Goal: Task Accomplishment & Management: Manage account settings

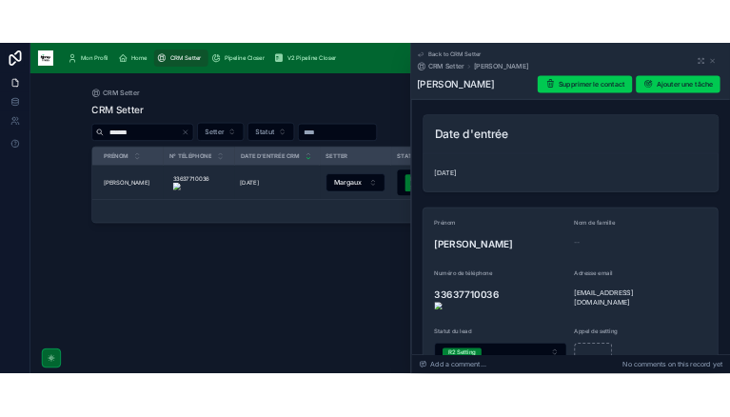
scroll to position [87, 0]
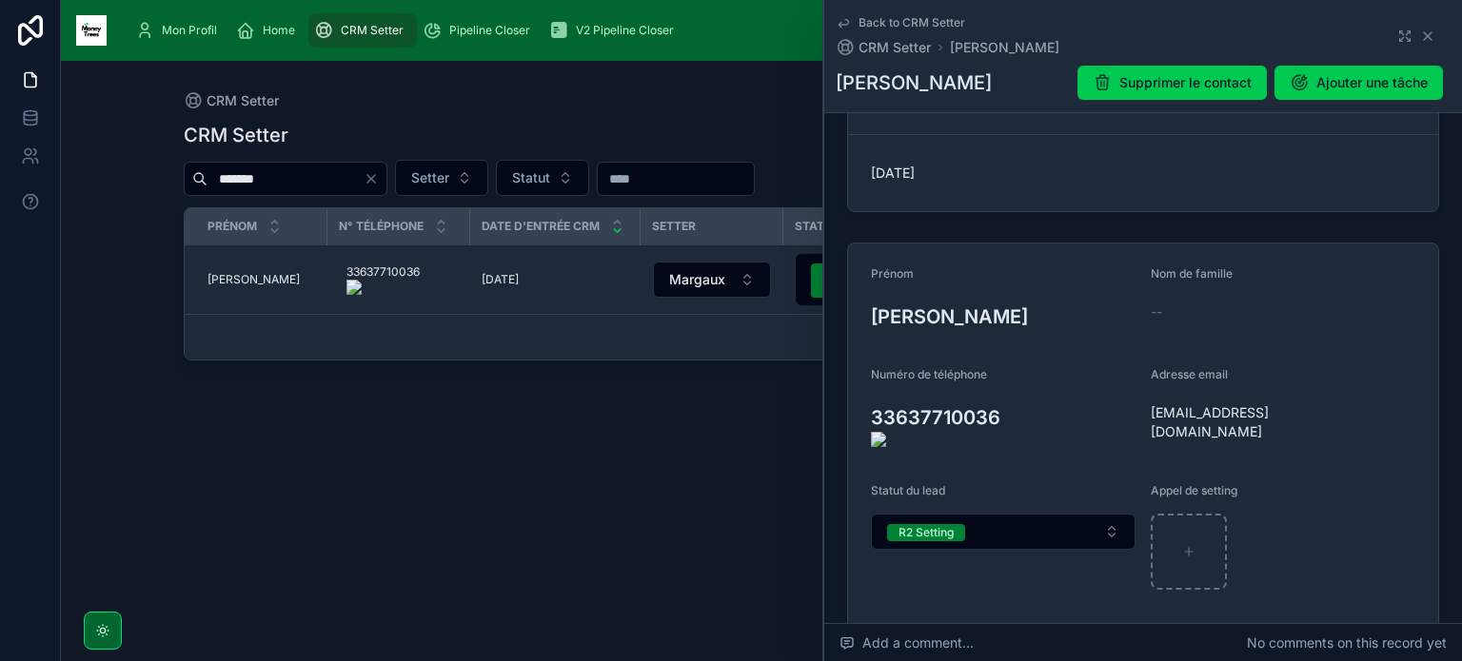
click at [195, 22] on div "Mon Profil" at bounding box center [179, 30] width 89 height 30
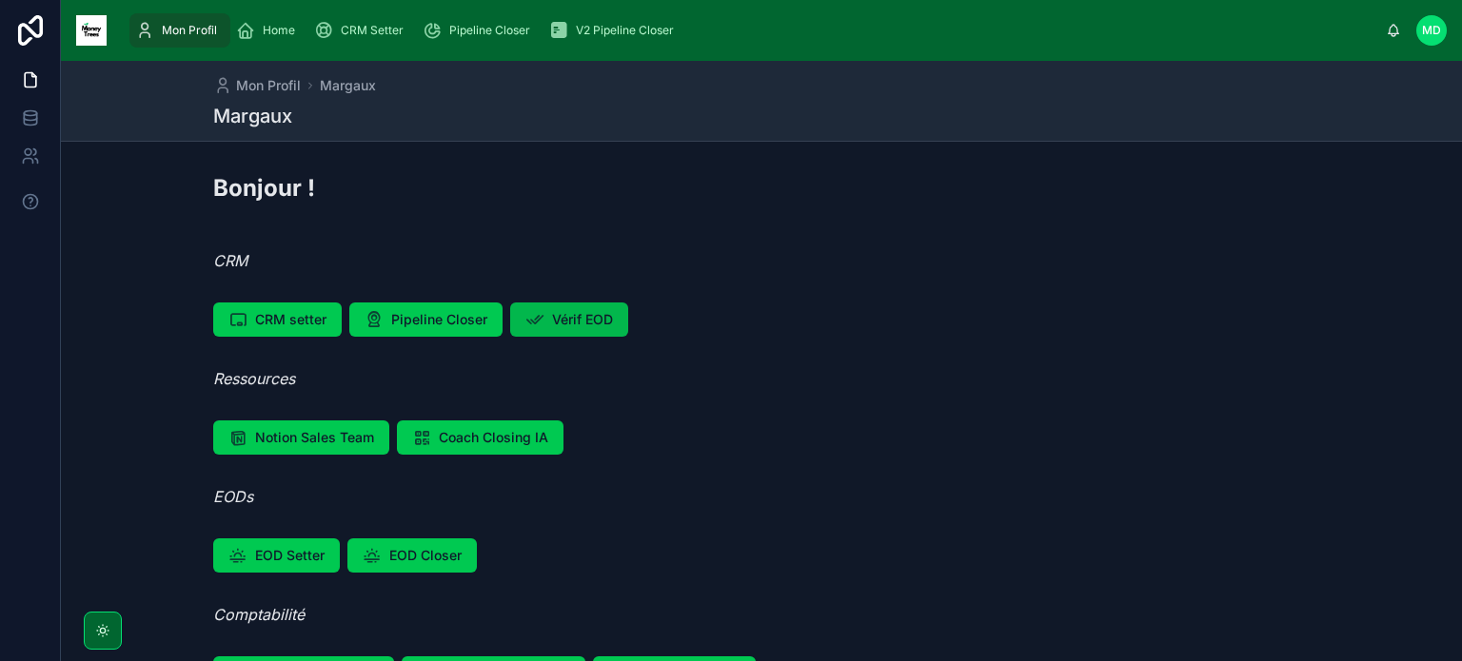
click at [573, 332] on button "Vérif EOD" at bounding box center [569, 320] width 118 height 34
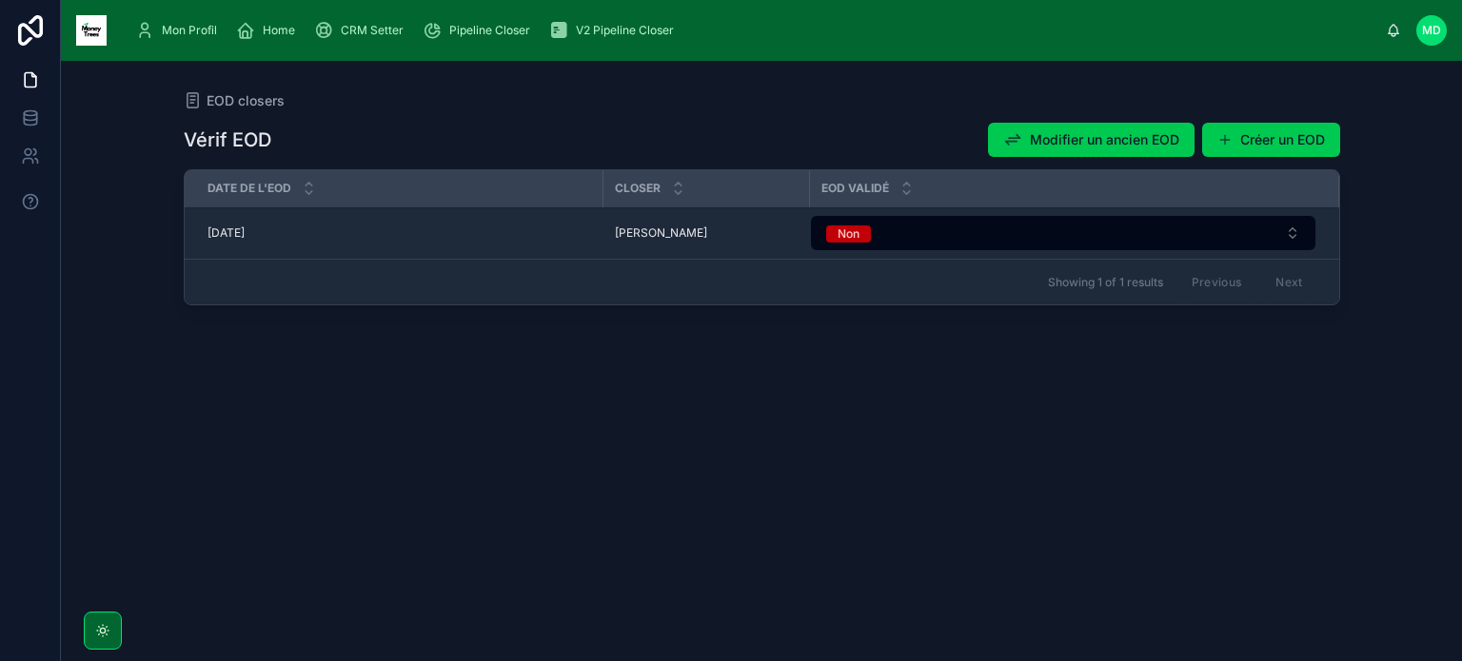
click at [177, 31] on span "Mon Profil" at bounding box center [189, 30] width 55 height 15
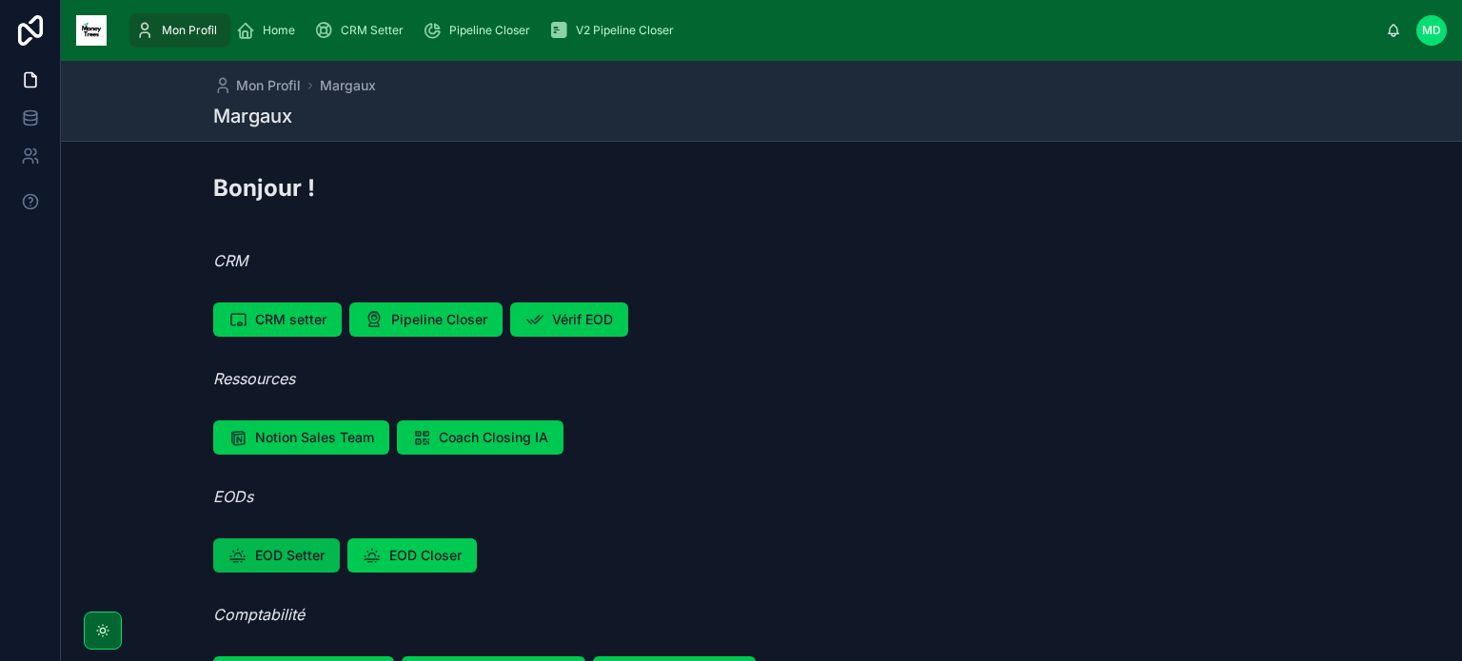
click at [302, 546] on span "EOD Setter" at bounding box center [289, 555] width 69 height 19
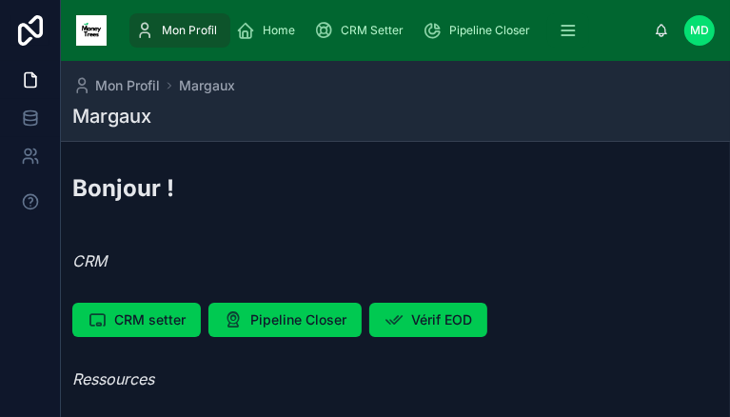
click at [377, 24] on span "CRM Setter" at bounding box center [372, 30] width 63 height 15
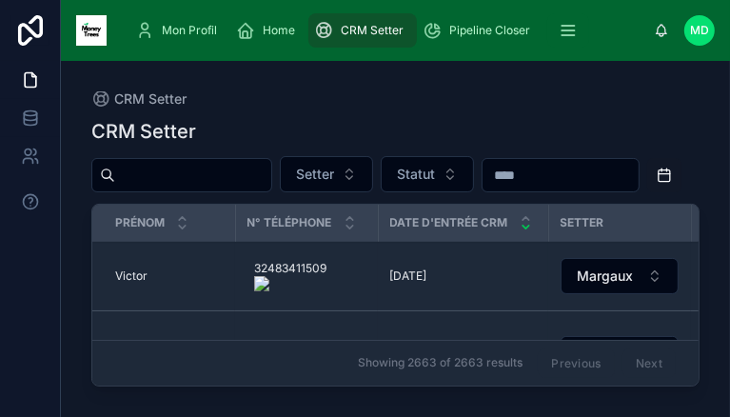
click at [233, 182] on input "text" at bounding box center [193, 175] width 156 height 27
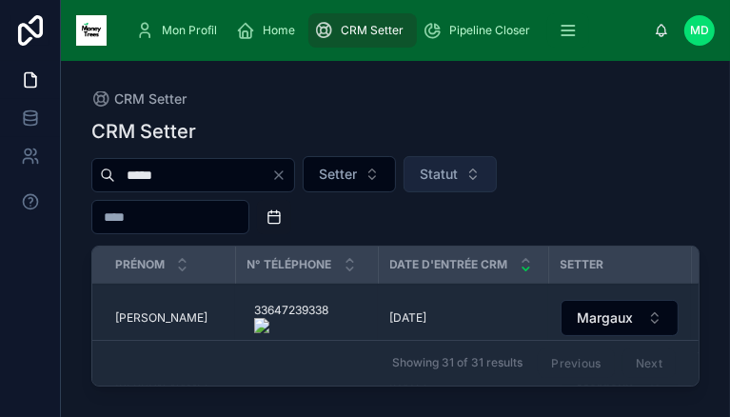
type input "*****"
click at [458, 178] on span "Statut" at bounding box center [439, 174] width 38 height 19
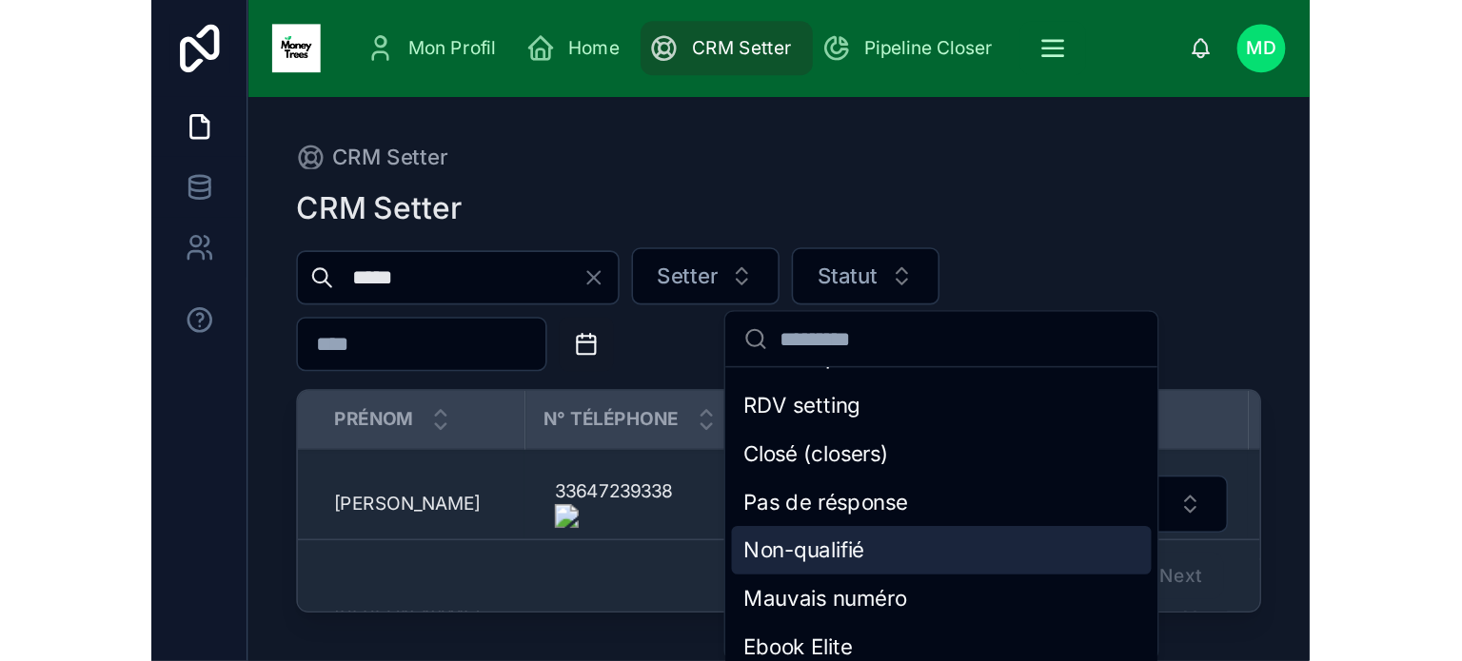
scroll to position [209, 0]
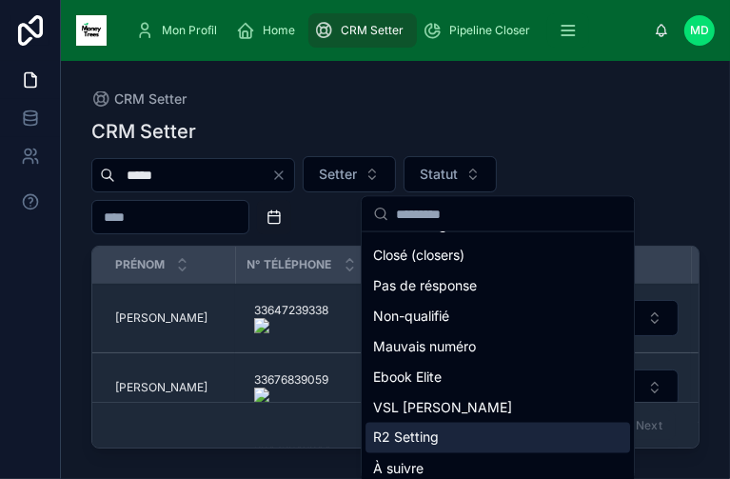
click at [419, 443] on div "R2 Setting" at bounding box center [497, 438] width 265 height 30
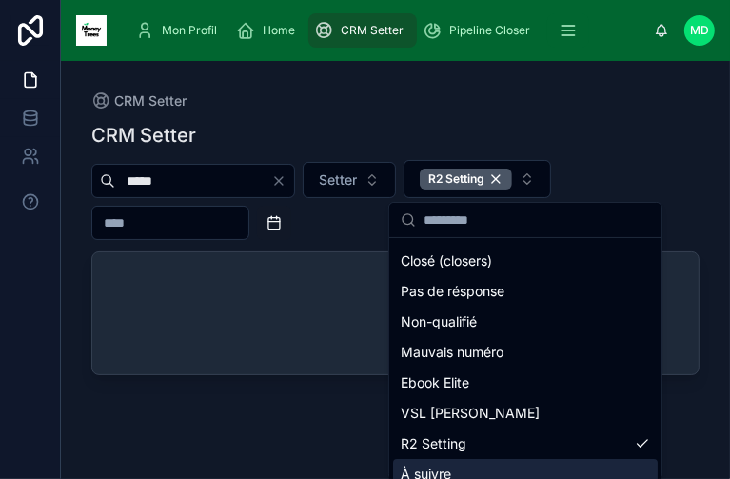
click at [449, 103] on div "CRM Setter" at bounding box center [395, 100] width 608 height 19
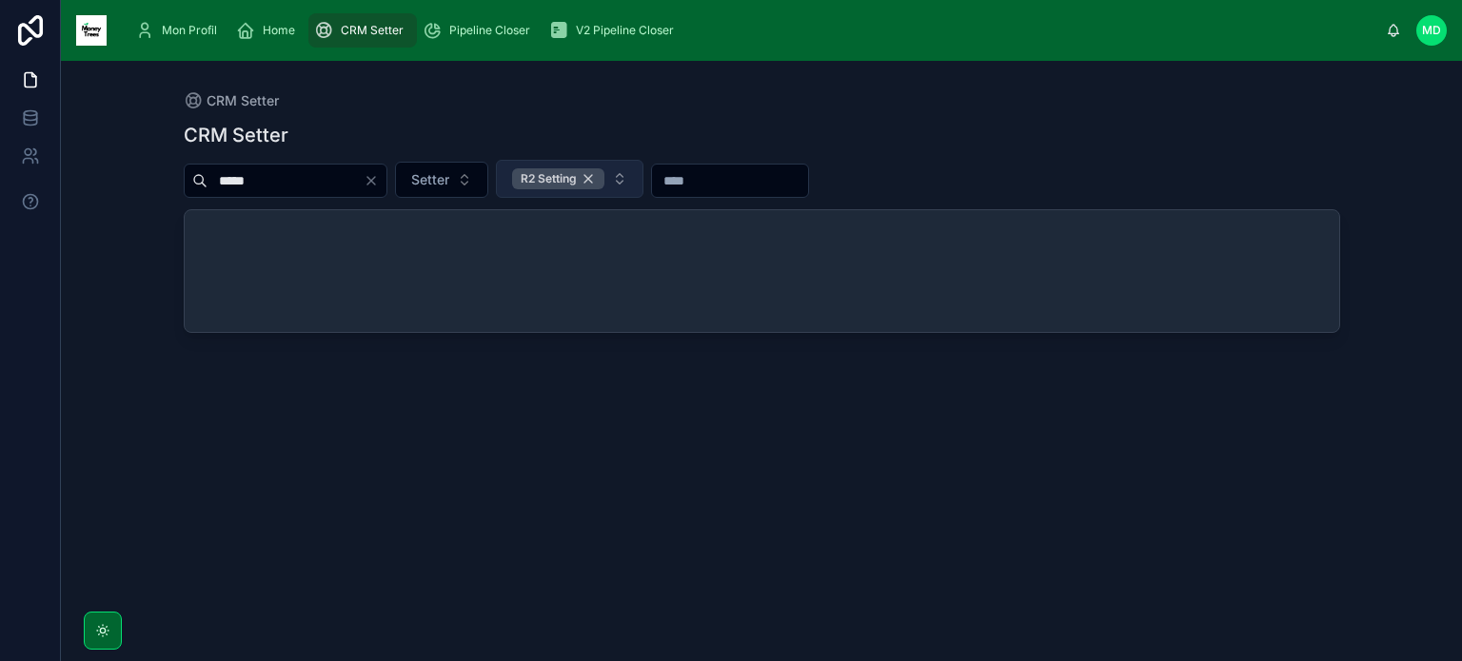
click at [604, 177] on div "R2 Setting" at bounding box center [558, 178] width 92 height 21
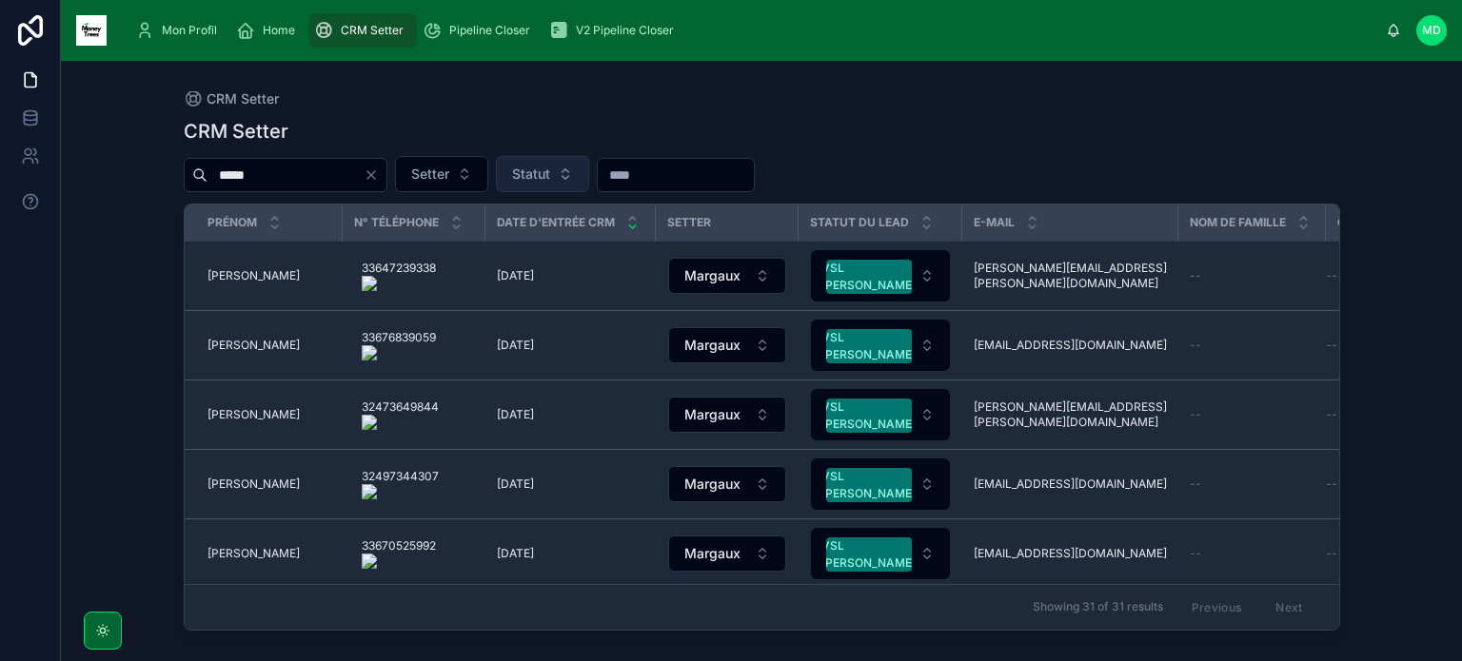
click at [379, 177] on icon "Clear" at bounding box center [371, 174] width 15 height 15
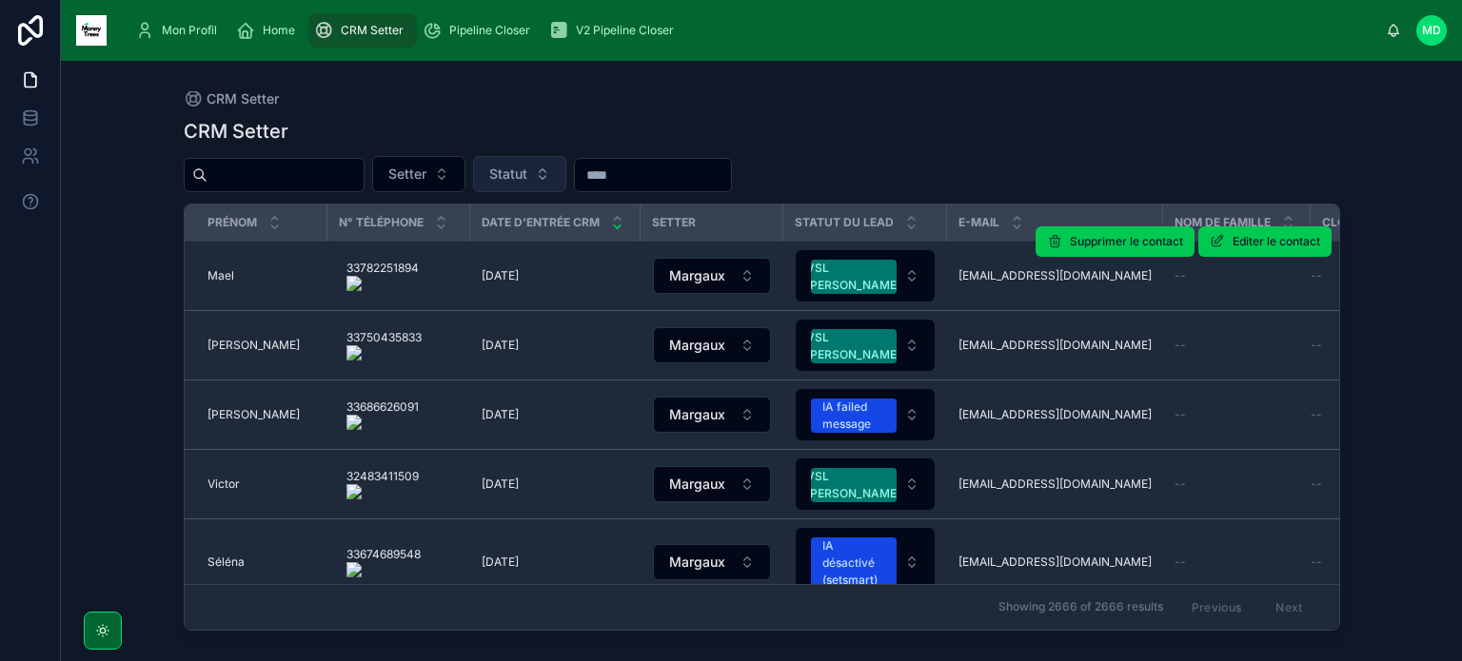
click at [1043, 281] on span "[EMAIL_ADDRESS][DOMAIN_NAME]" at bounding box center [1054, 275] width 193 height 15
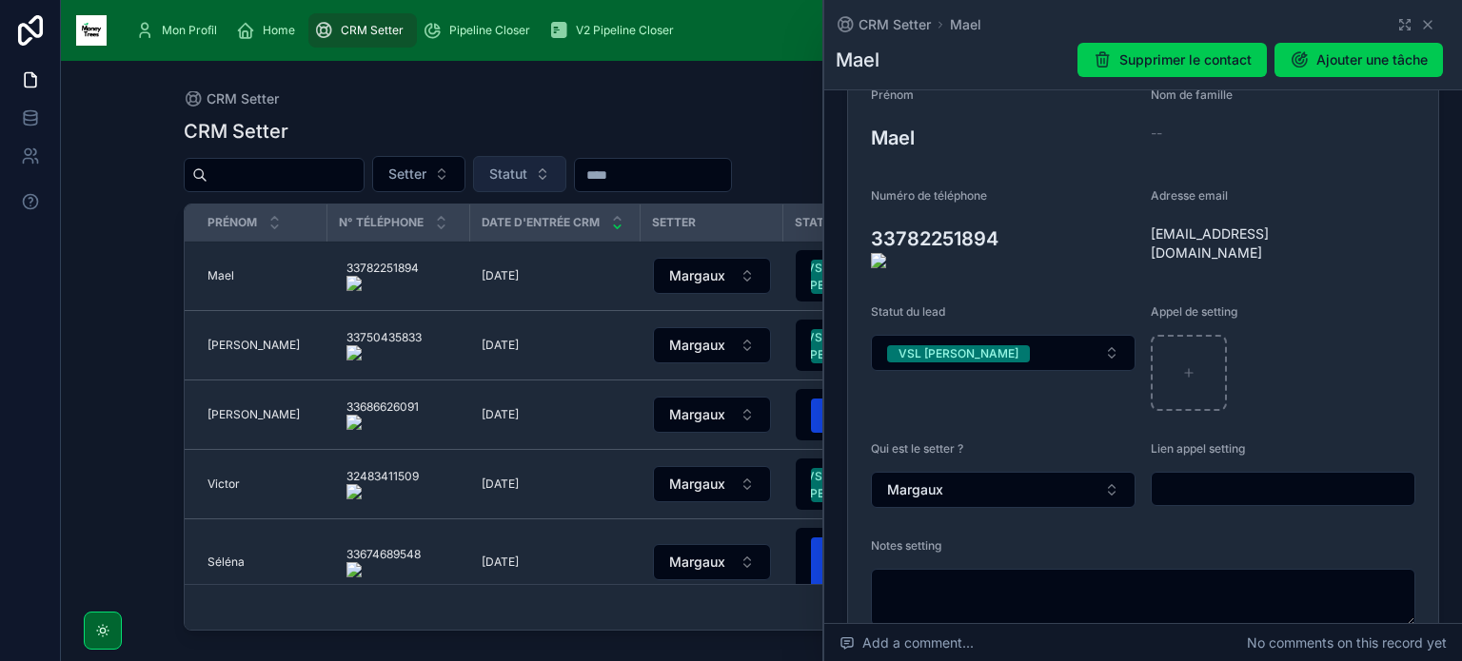
scroll to position [242, 0]
click at [632, 32] on span "V2 Pipeline Closer" at bounding box center [625, 30] width 98 height 15
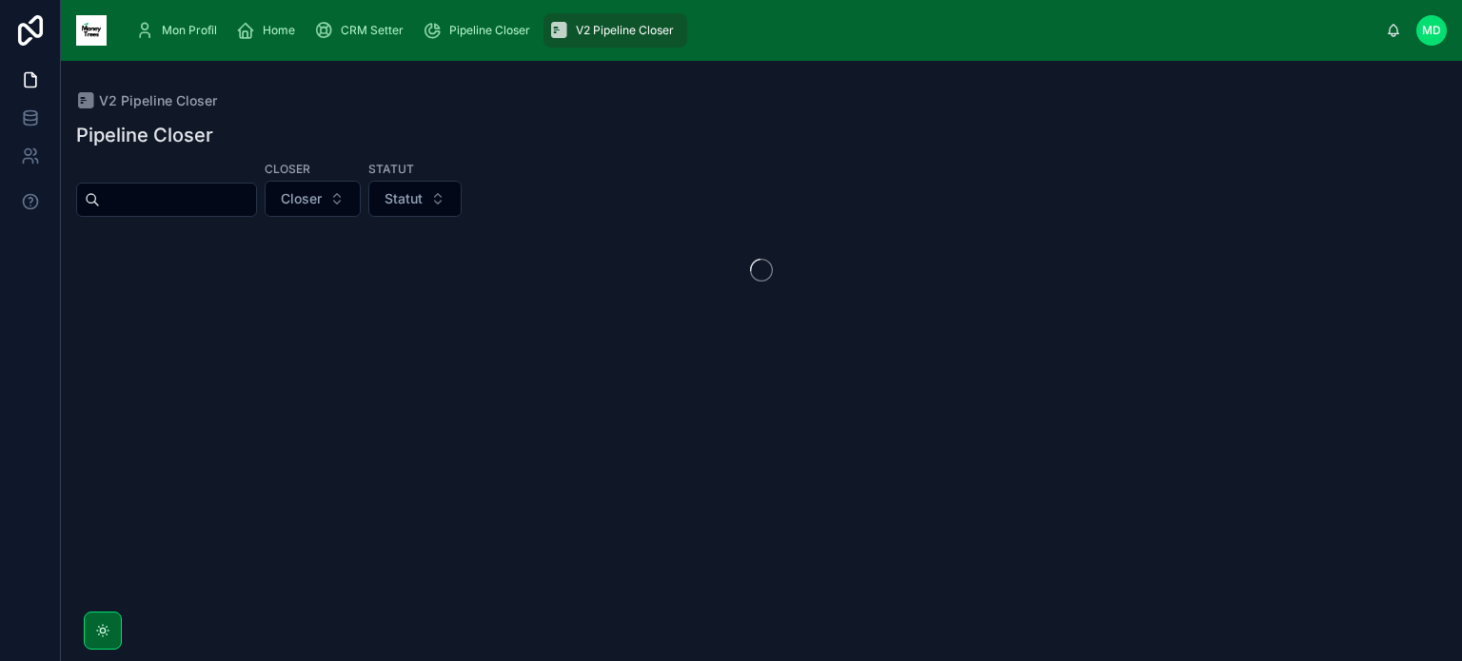
click at [366, 26] on span "CRM Setter" at bounding box center [372, 30] width 63 height 15
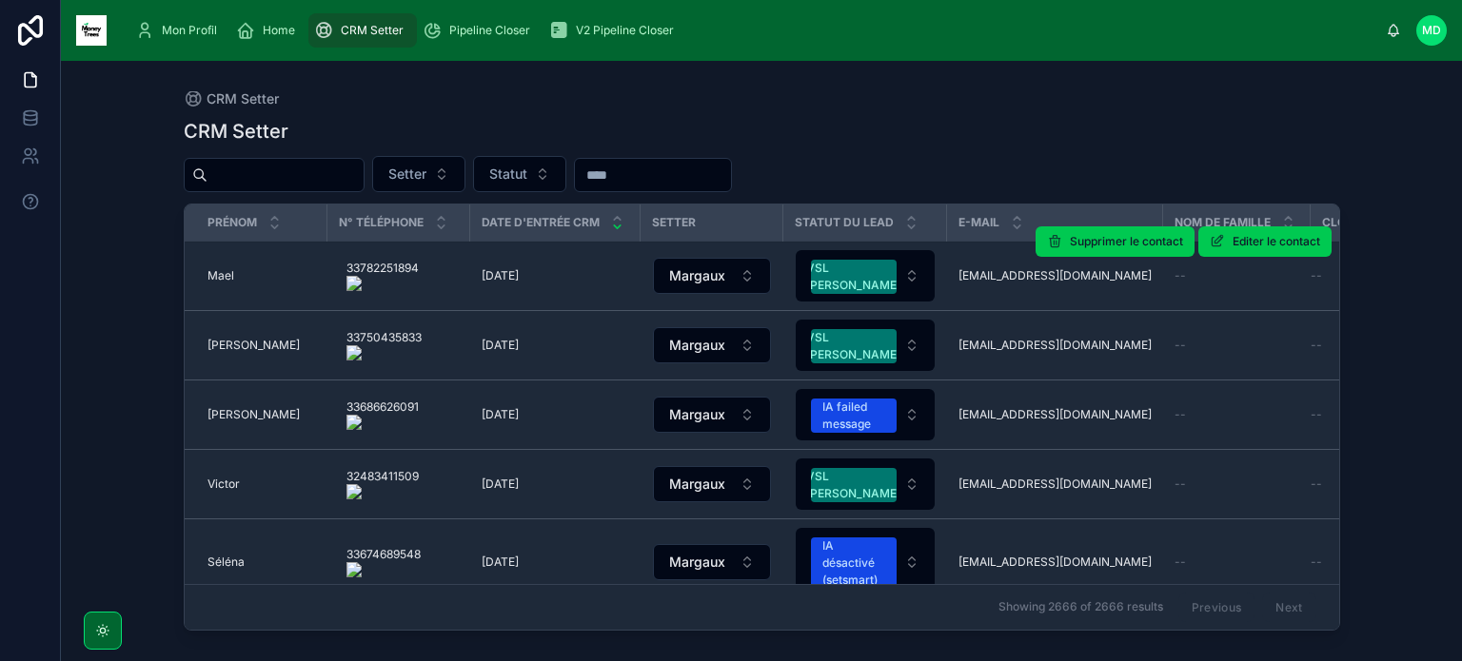
click at [994, 283] on td "[EMAIL_ADDRESS][DOMAIN_NAME] [DOMAIN_NAME][EMAIL_ADDRESS][DOMAIN_NAME]" at bounding box center [1055, 276] width 216 height 69
click at [997, 269] on span "[EMAIL_ADDRESS][DOMAIN_NAME]" at bounding box center [1054, 275] width 193 height 15
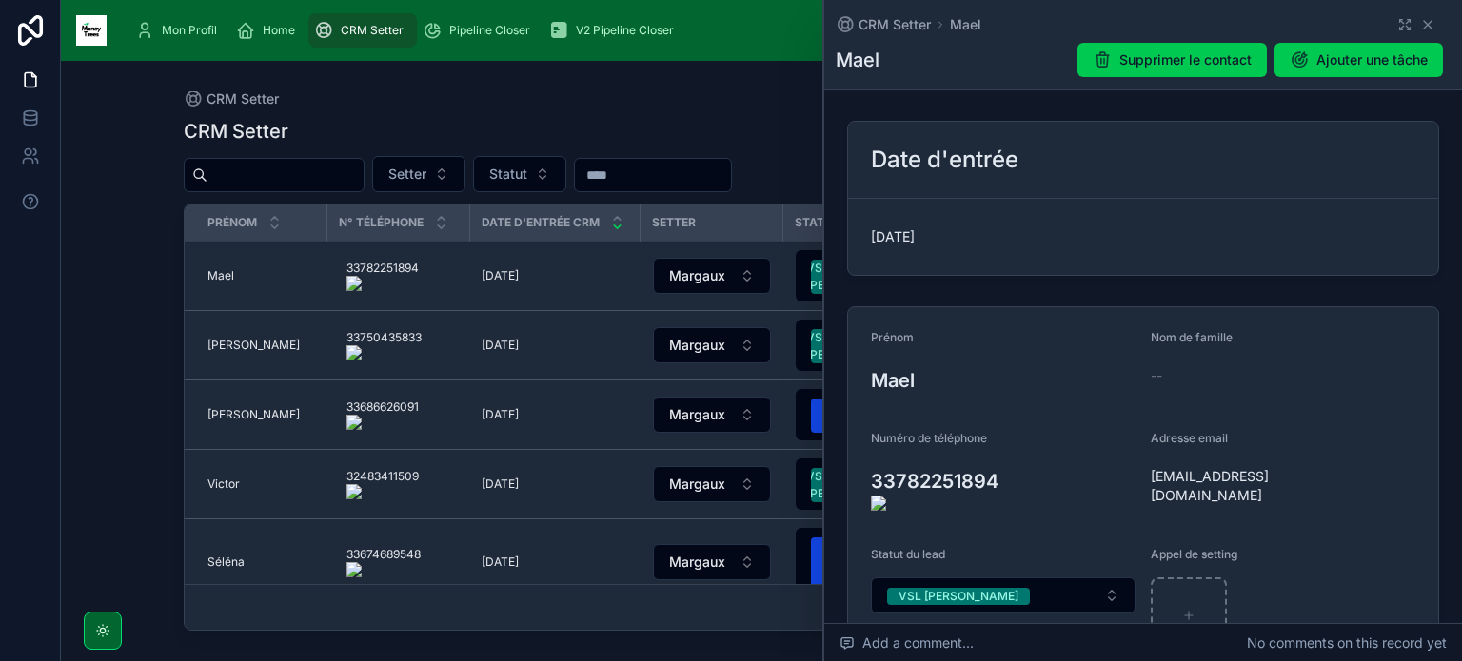
click at [1214, 480] on span "[EMAIL_ADDRESS][DOMAIN_NAME]" at bounding box center [1236, 486] width 171 height 38
click at [1424, 24] on icon at bounding box center [1428, 25] width 8 height 8
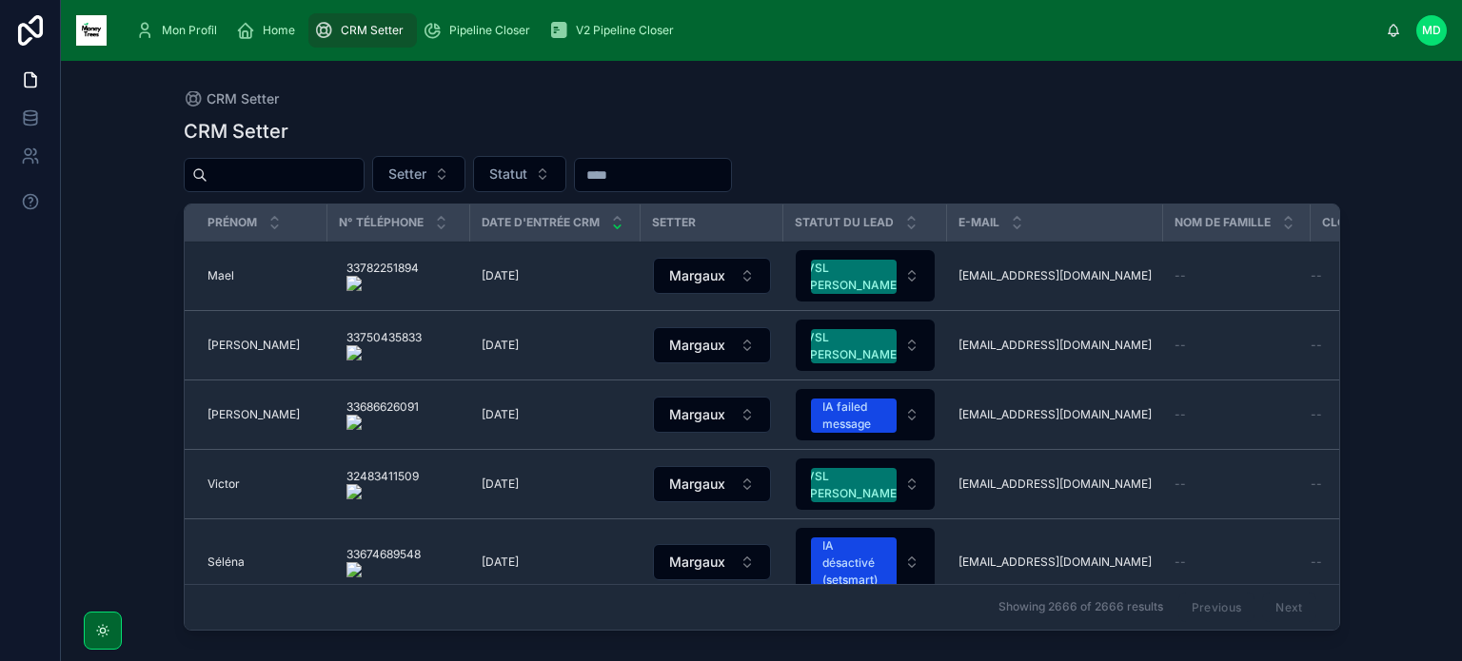
click at [454, 28] on span "Pipeline Closer" at bounding box center [489, 30] width 81 height 15
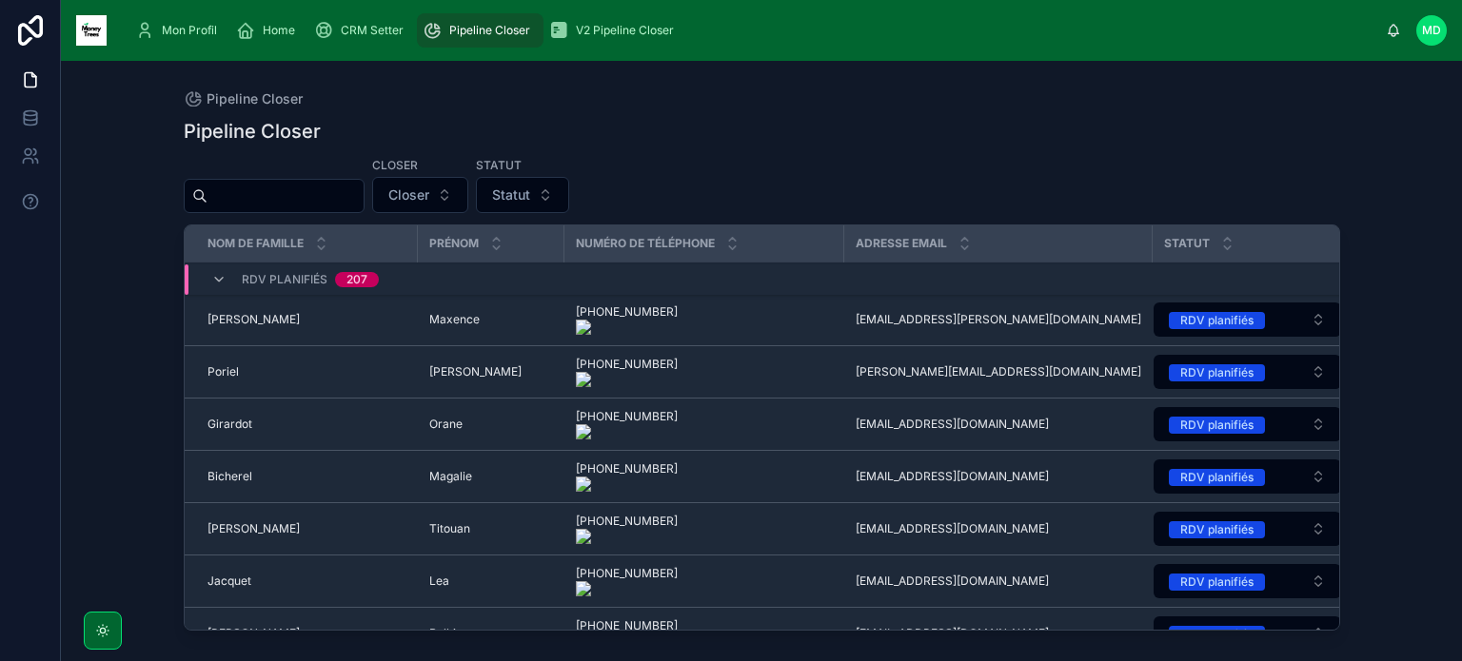
click at [362, 186] on input "text" at bounding box center [285, 196] width 156 height 27
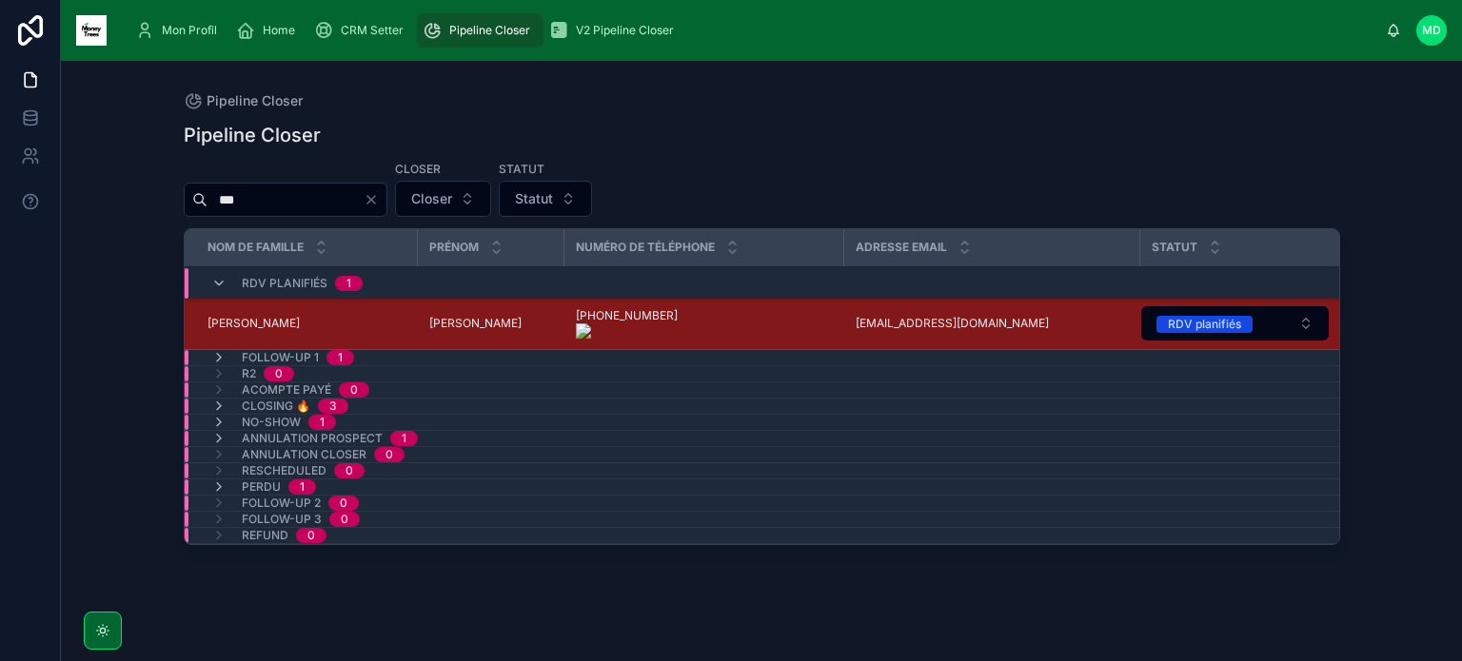
type input "***"
click at [362, 357] on div "Follow-up 1 1" at bounding box center [282, 357] width 188 height 15
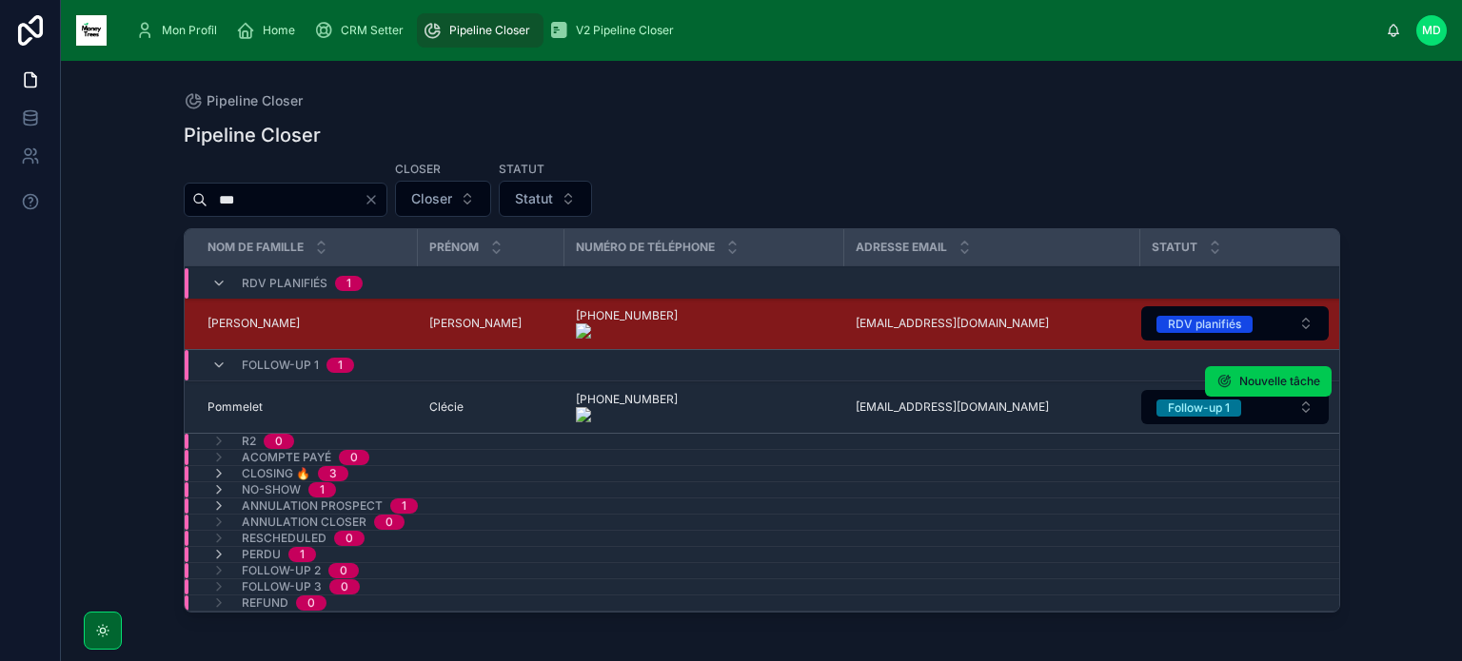
click at [460, 415] on td "Clécie Clécie" at bounding box center [491, 408] width 147 height 52
click at [444, 400] on span "Clécie" at bounding box center [446, 407] width 34 height 15
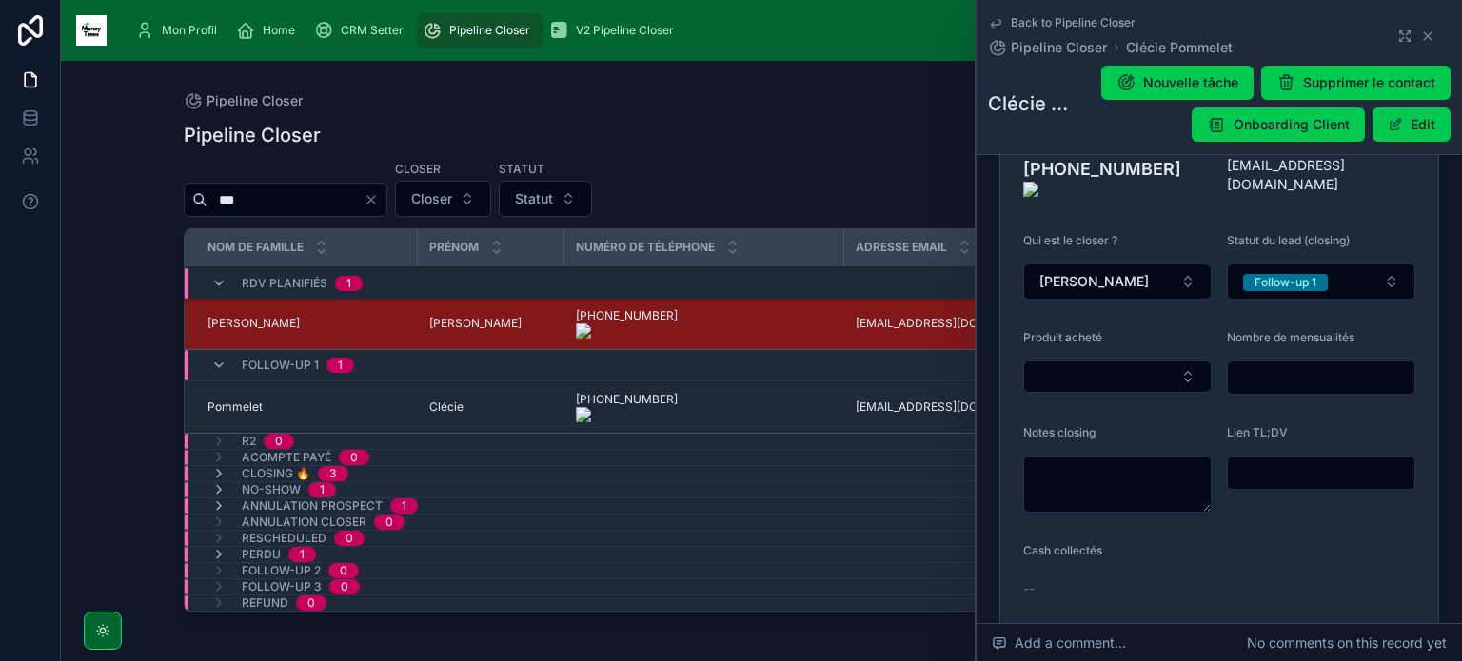
scroll to position [395, 0]
click at [181, 30] on span "Mon Profil" at bounding box center [189, 30] width 55 height 15
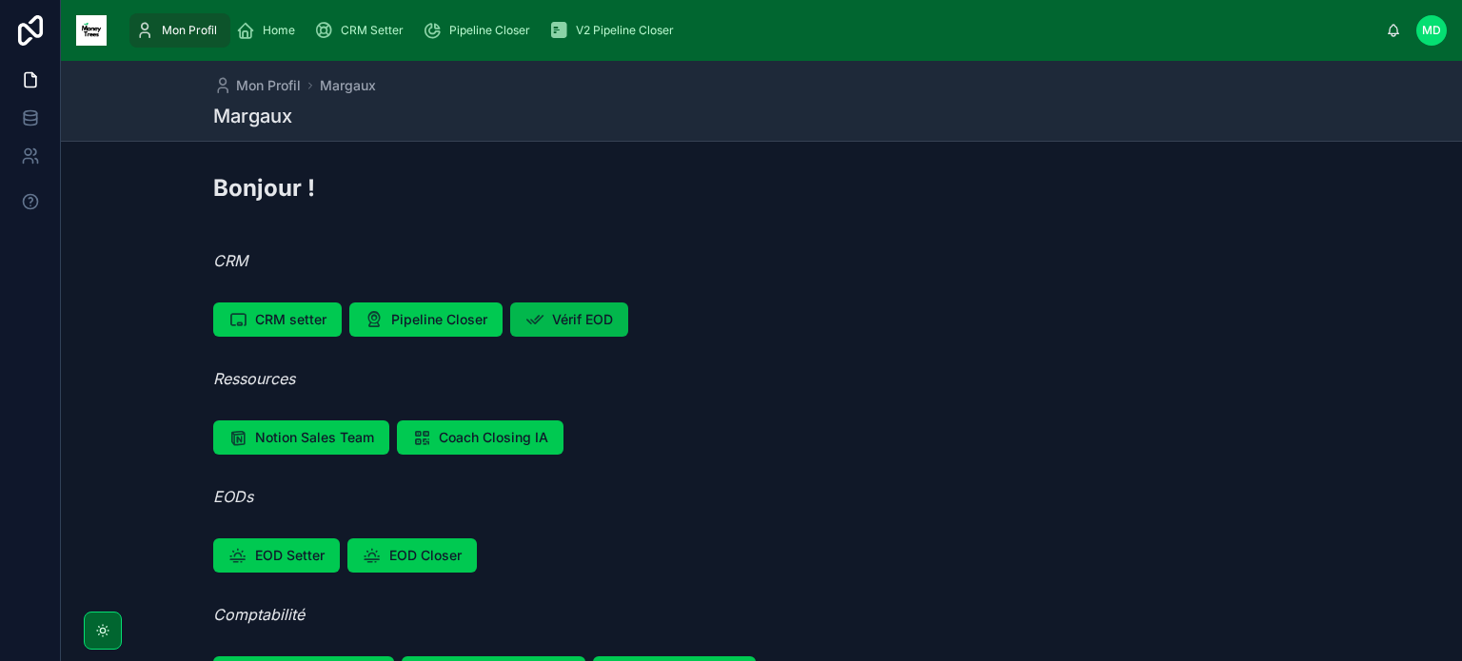
click at [584, 326] on span "Vérif EOD" at bounding box center [582, 319] width 61 height 19
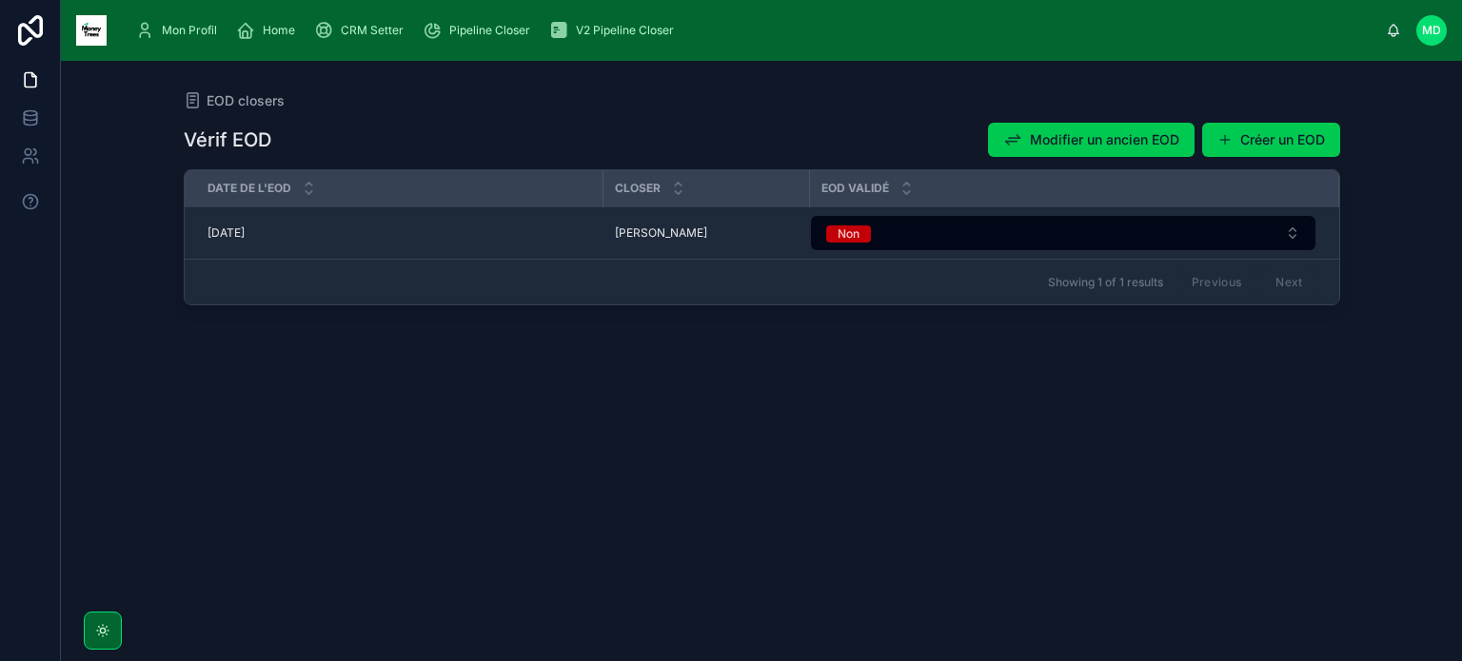
click at [632, 233] on span "[PERSON_NAME]" at bounding box center [661, 233] width 92 height 15
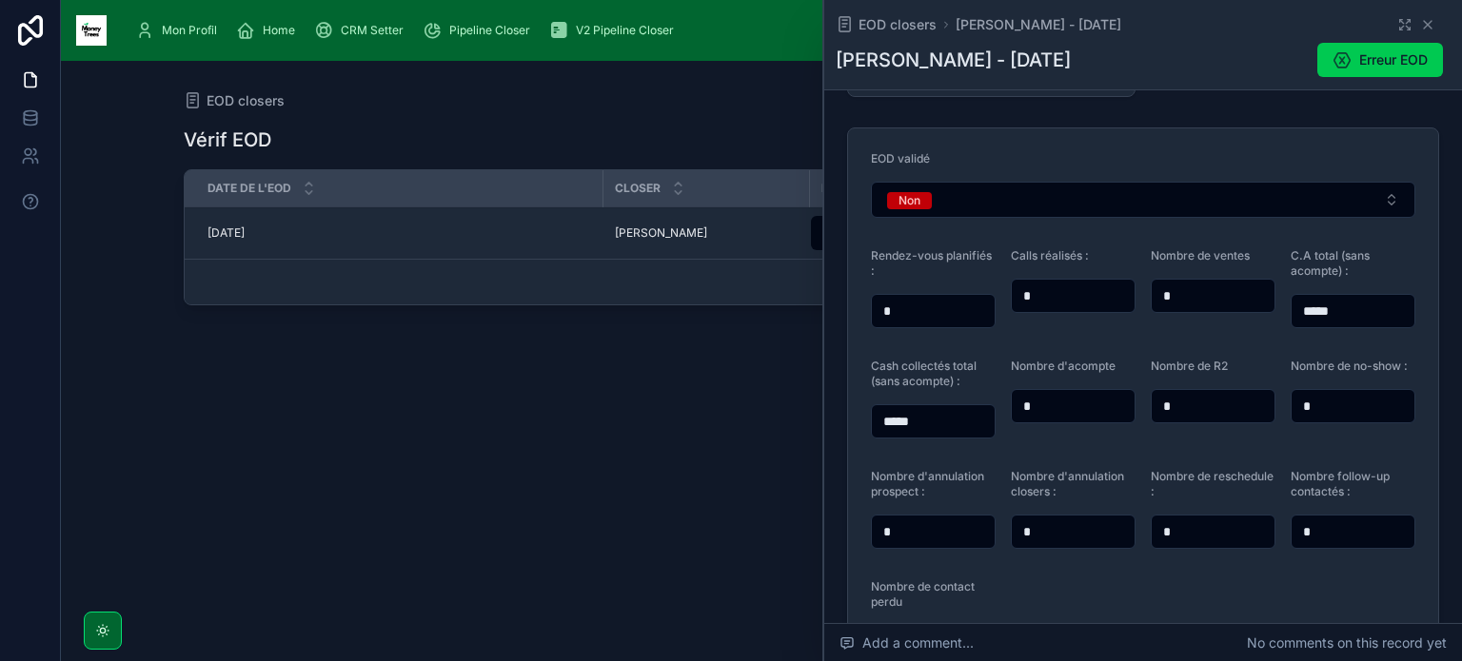
scroll to position [91, 0]
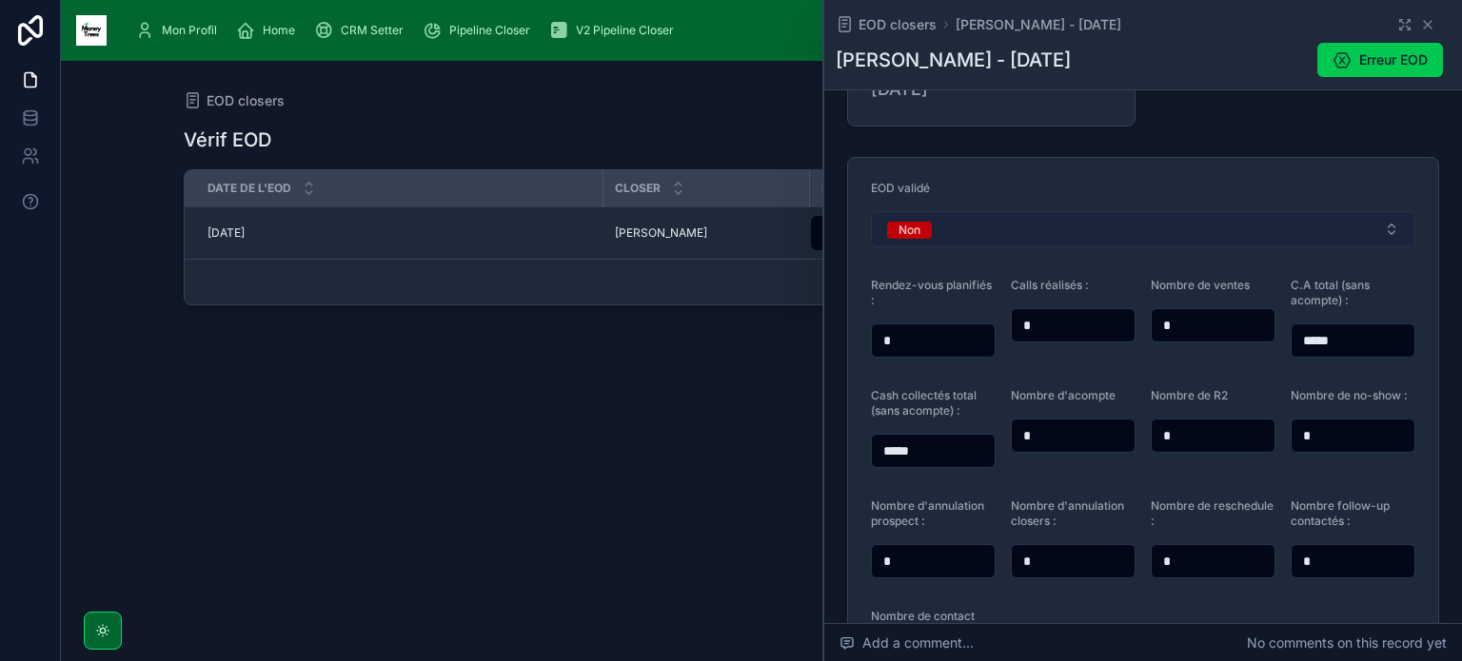
click at [1064, 239] on button "Non" at bounding box center [1143, 229] width 544 height 36
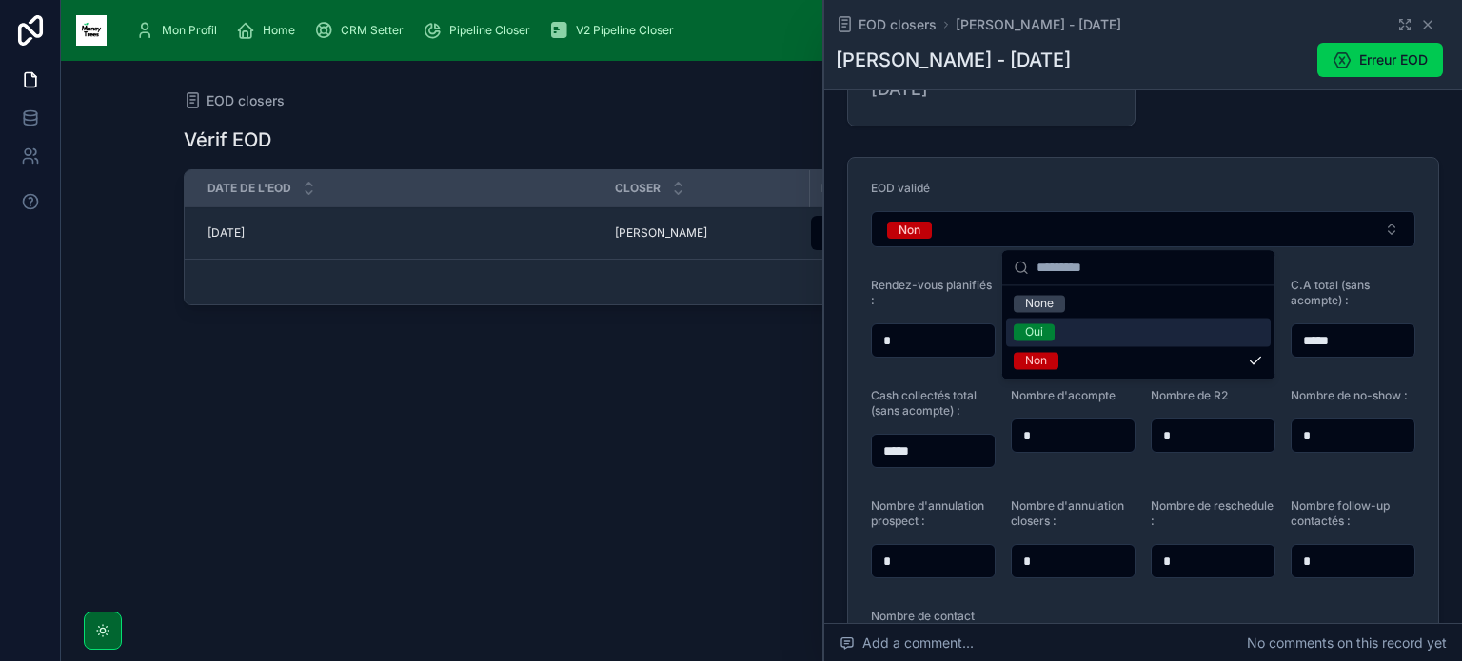
click at [1062, 329] on div "Oui" at bounding box center [1138, 332] width 265 height 29
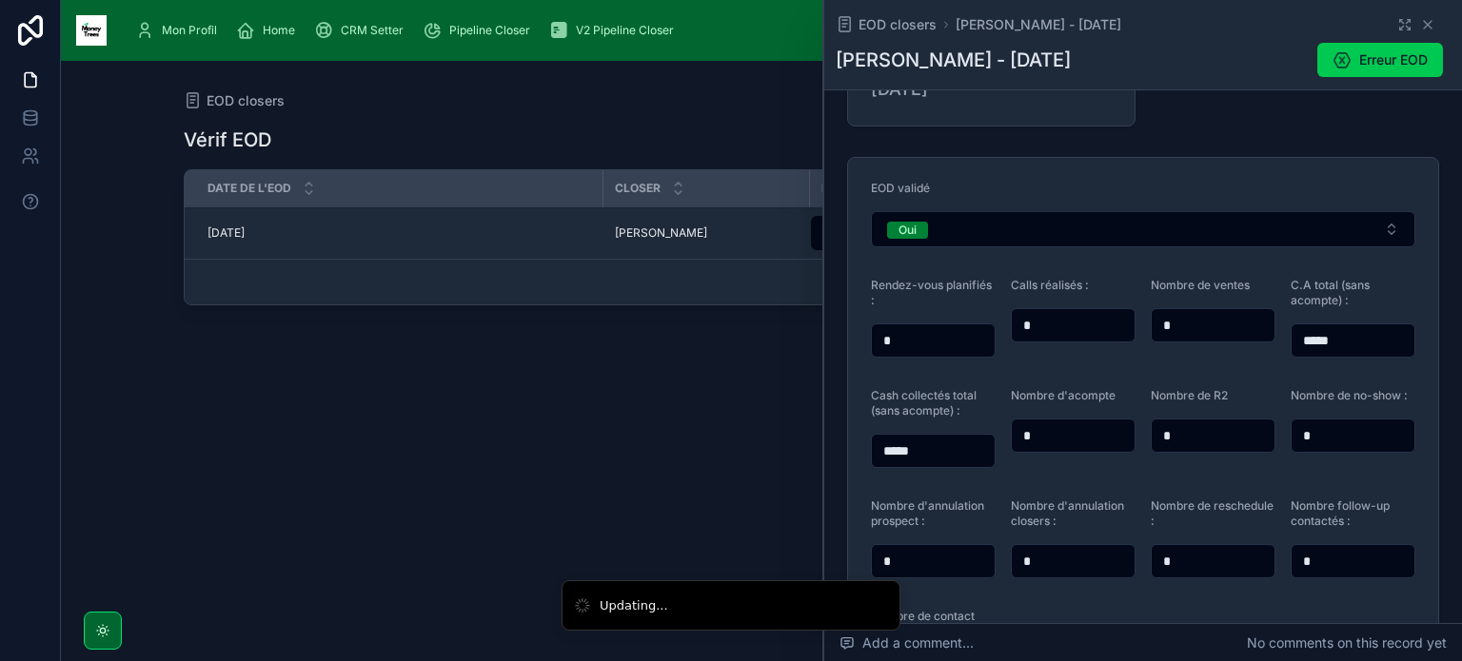
scroll to position [0, 0]
